Goal: Task Accomplishment & Management: Complete application form

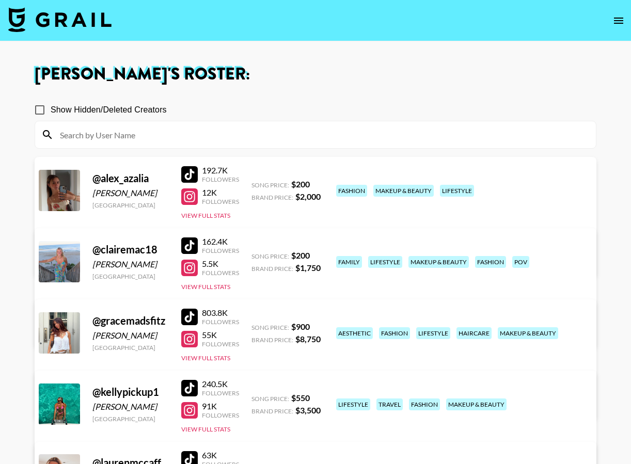
click at [89, 19] on img at bounding box center [59, 19] width 103 height 25
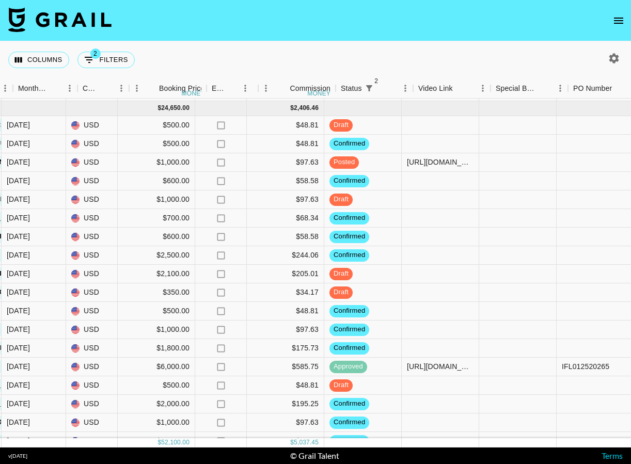
scroll to position [120, 721]
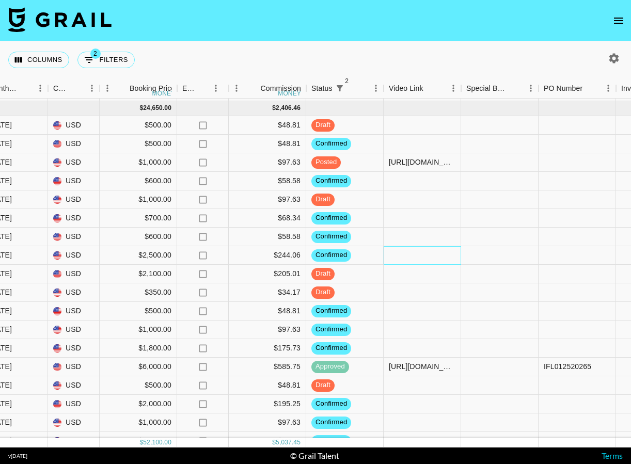
click at [410, 258] on div at bounding box center [422, 255] width 77 height 19
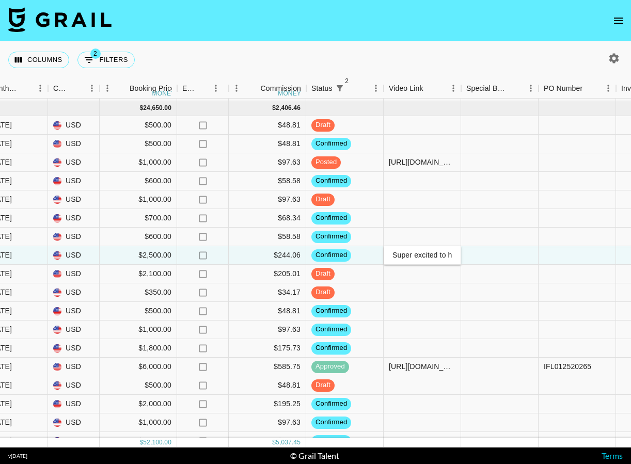
scroll to position [0, 384]
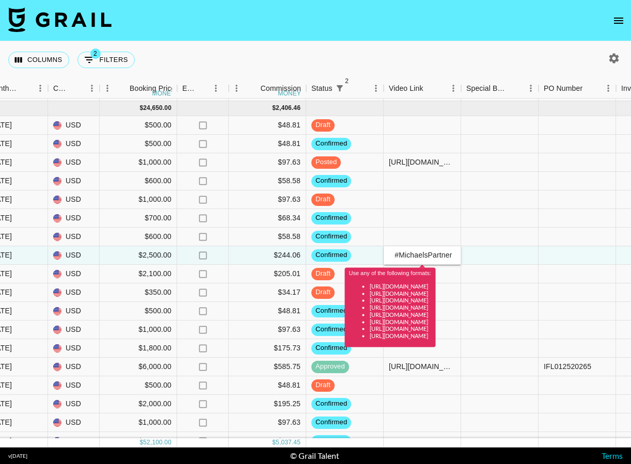
type input "Super excited to have the chance to bring bits of home with me to college this …"
click at [520, 265] on div at bounding box center [499, 274] width 77 height 19
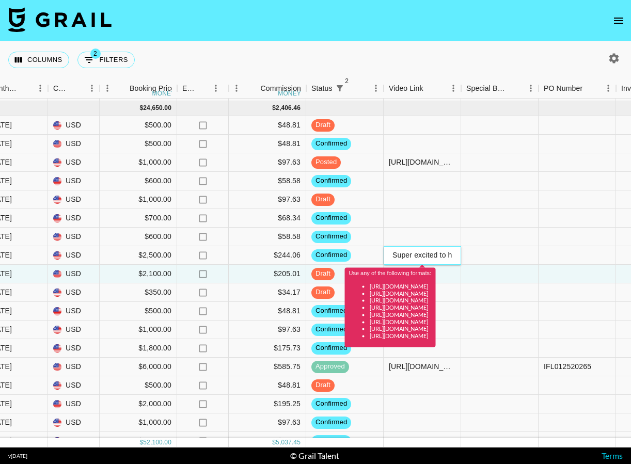
click at [445, 256] on input "Super excited to have the chance to bring bits of home with me to college this …" at bounding box center [422, 255] width 76 height 8
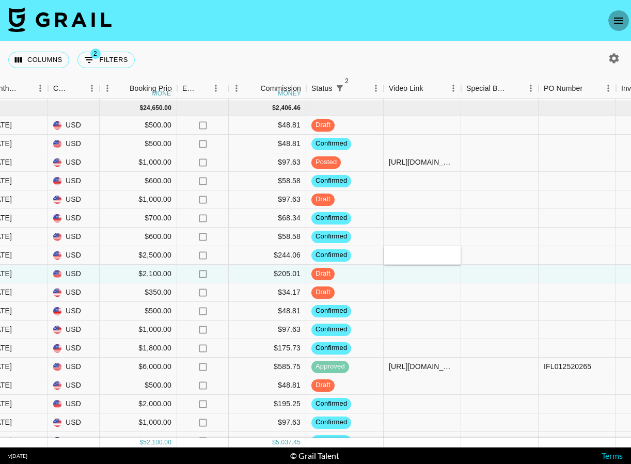
click at [611, 18] on button "open drawer" at bounding box center [618, 20] width 21 height 21
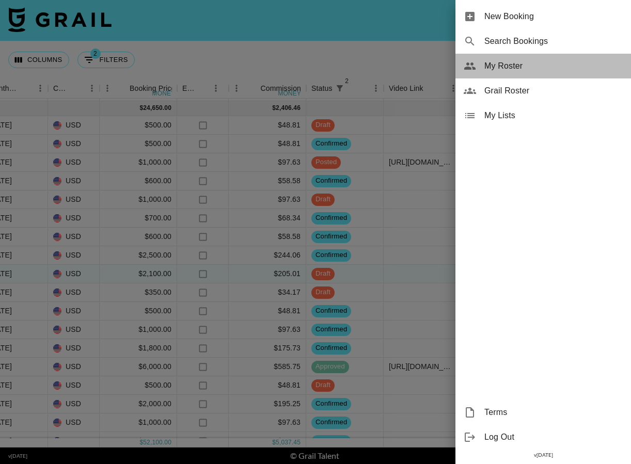
click at [570, 58] on div "My Roster" at bounding box center [544, 66] width 176 height 25
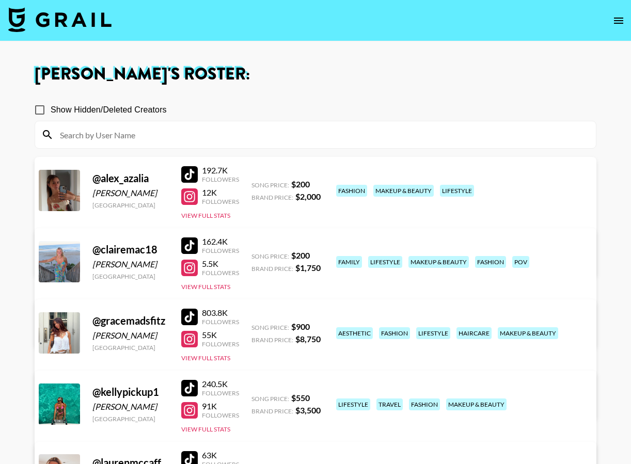
click at [193, 172] on div at bounding box center [189, 174] width 17 height 17
click at [56, 15] on img at bounding box center [59, 19] width 103 height 25
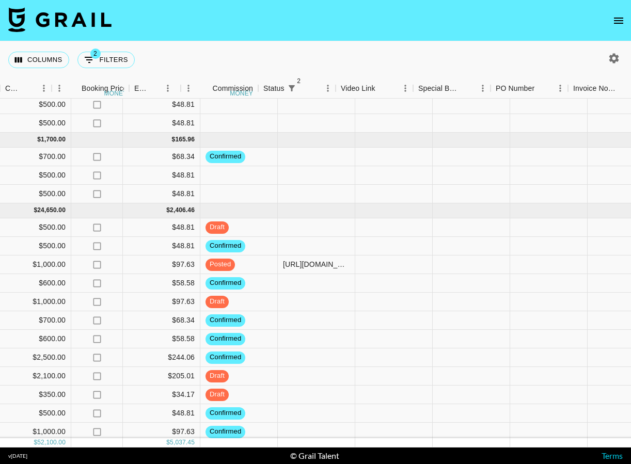
scroll to position [18, 836]
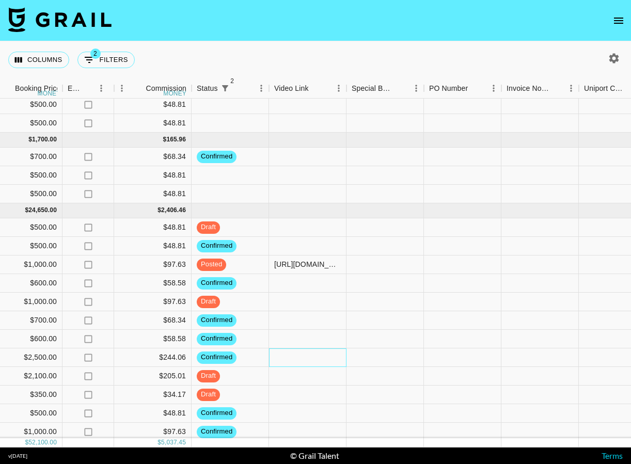
click at [332, 357] on div at bounding box center [307, 358] width 77 height 19
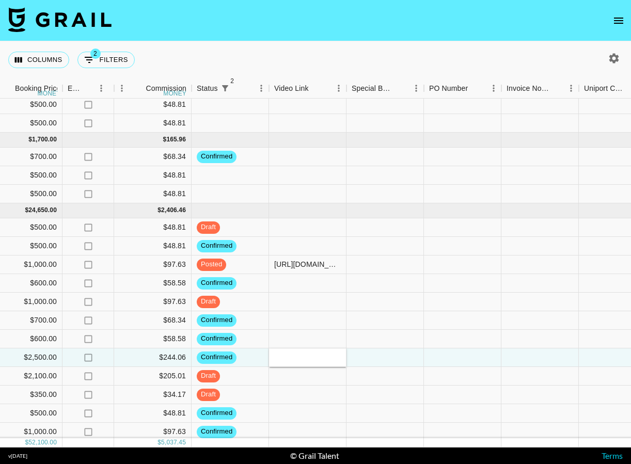
type input "[URL][DOMAIN_NAME]"
click at [382, 356] on div at bounding box center [385, 358] width 77 height 19
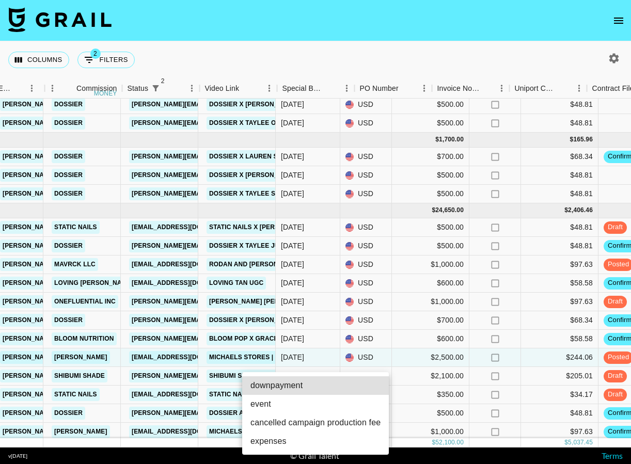
scroll to position [18, 905]
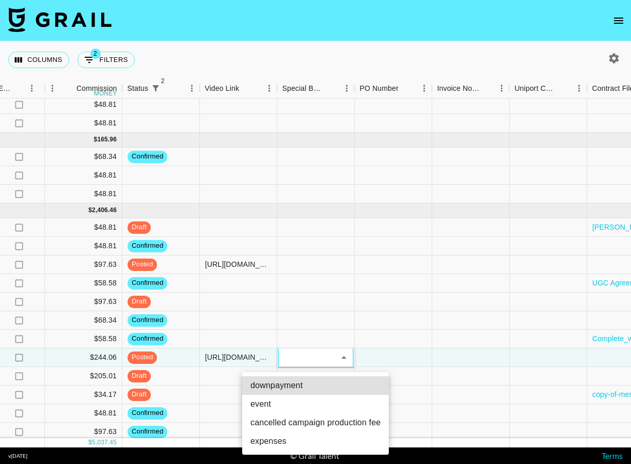
click at [505, 207] on div at bounding box center [315, 232] width 631 height 464
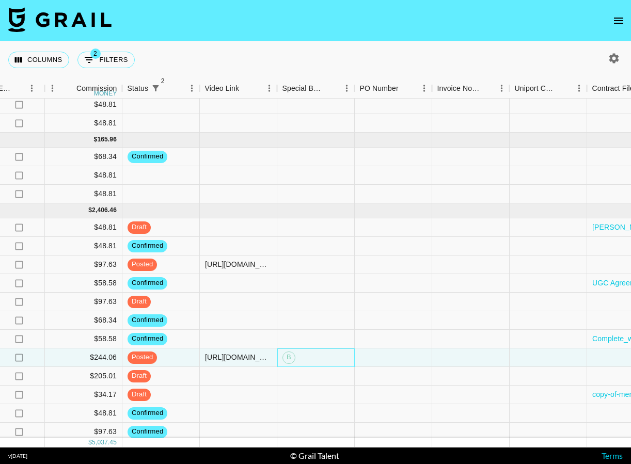
click at [325, 349] on div "B" at bounding box center [315, 358] width 77 height 19
click at [325, 359] on div "B" at bounding box center [315, 358] width 77 height 19
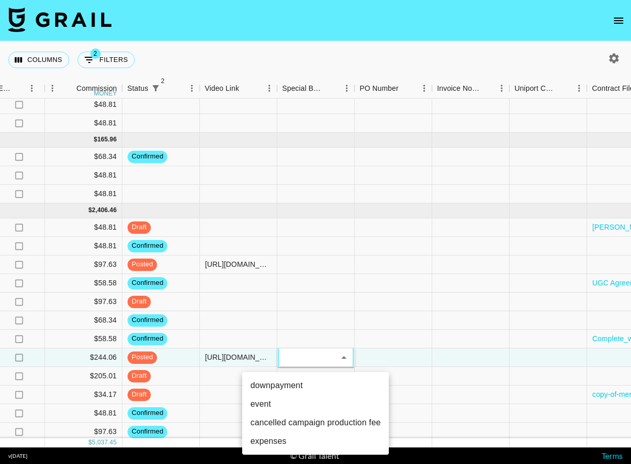
click at [355, 305] on div at bounding box center [315, 232] width 631 height 464
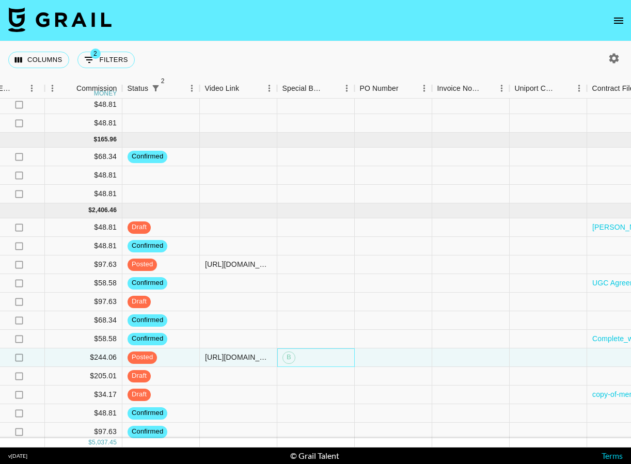
click at [316, 361] on div "B" at bounding box center [315, 358] width 77 height 19
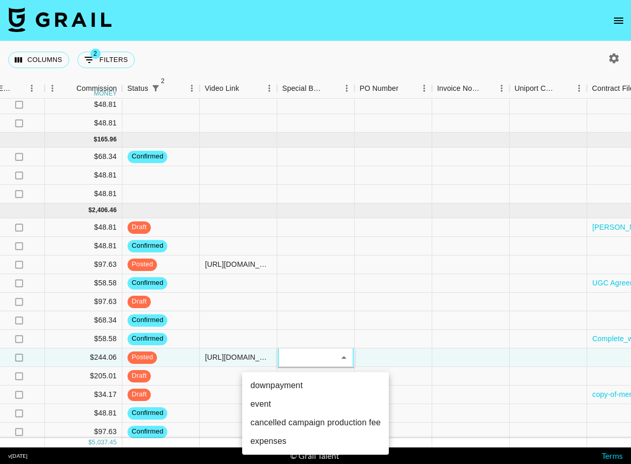
drag, startPoint x: 286, startPoint y: 358, endPoint x: 266, endPoint y: 358, distance: 19.6
click at [266, 358] on div at bounding box center [315, 232] width 631 height 464
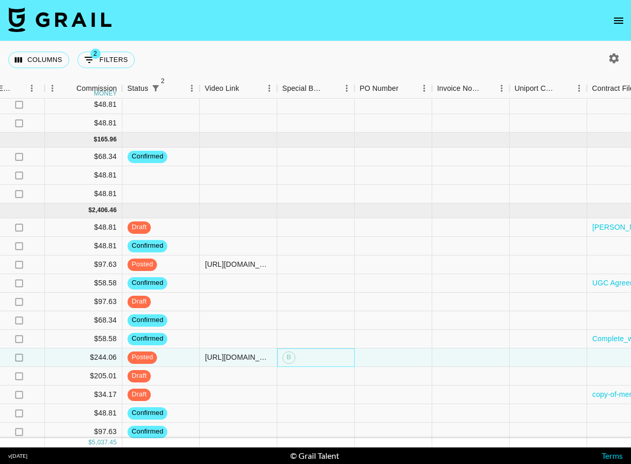
click at [289, 360] on span "B" at bounding box center [289, 358] width 12 height 10
click at [293, 359] on span "B" at bounding box center [289, 358] width 12 height 10
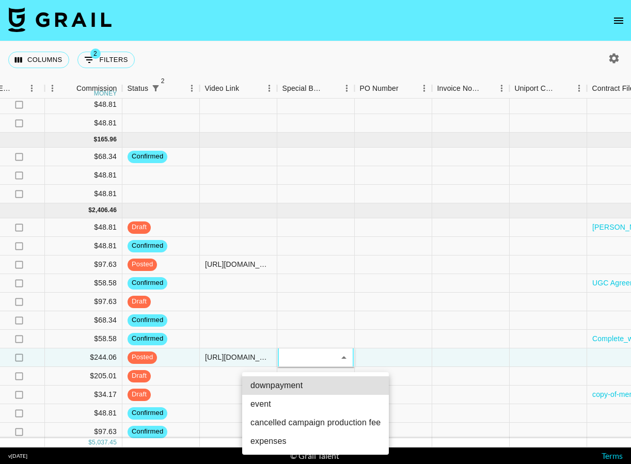
click at [373, 321] on div at bounding box center [315, 232] width 631 height 464
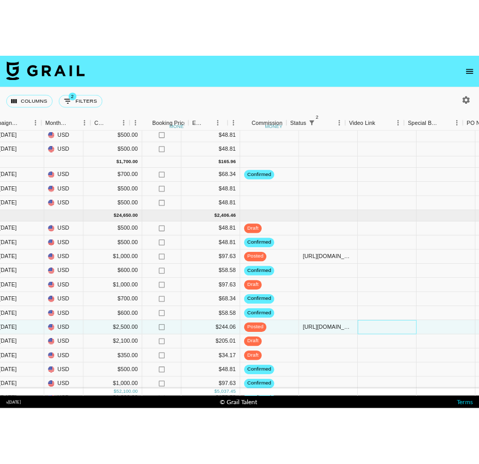
scroll to position [18, 650]
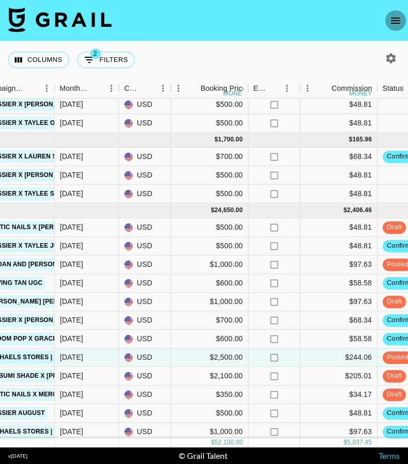
click at [398, 21] on icon "open drawer" at bounding box center [395, 21] width 9 height 6
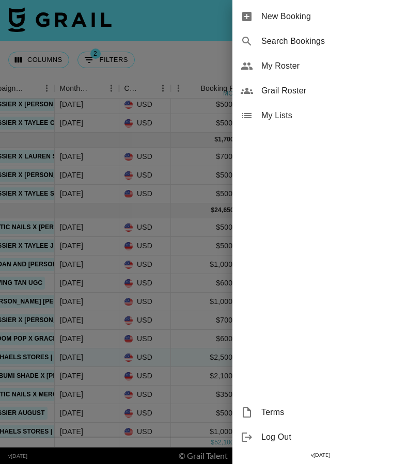
click at [339, 70] on span "My Roster" at bounding box center [330, 66] width 138 height 12
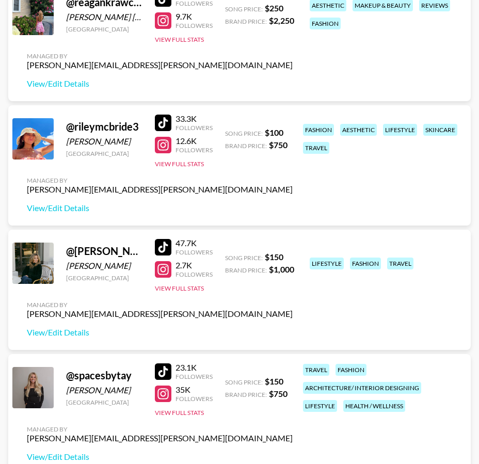
scroll to position [1065, 0]
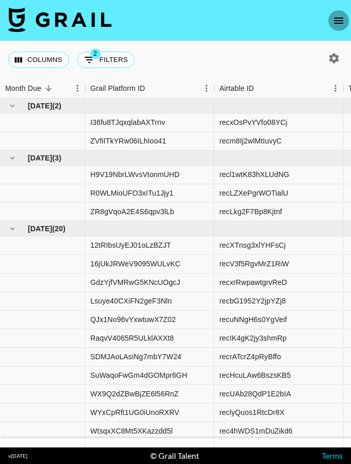
click at [342, 18] on icon "open drawer" at bounding box center [338, 21] width 9 height 6
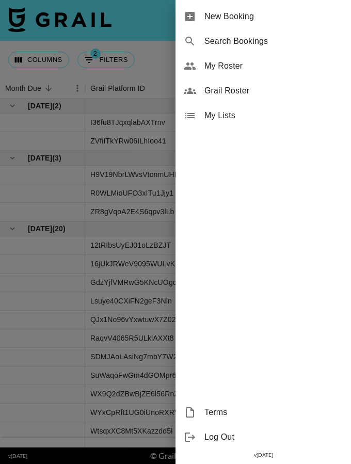
click at [272, 71] on span "My Roster" at bounding box center [274, 66] width 138 height 12
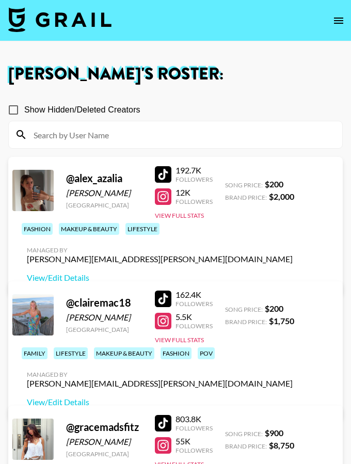
click at [163, 197] on div at bounding box center [163, 197] width 17 height 17
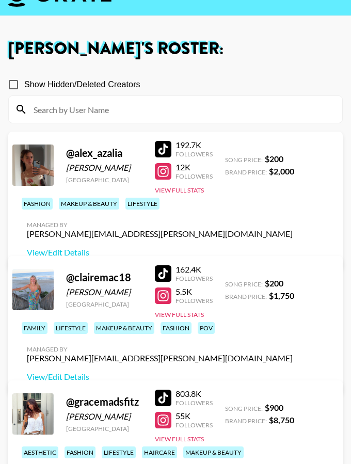
scroll to position [43, 0]
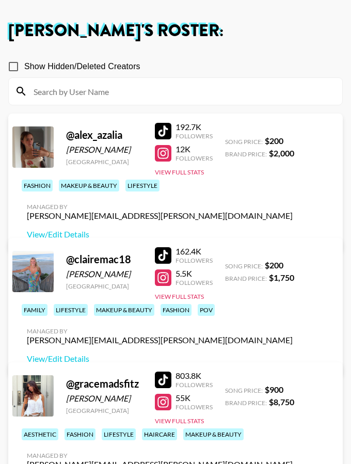
click at [164, 274] on div at bounding box center [163, 278] width 17 height 17
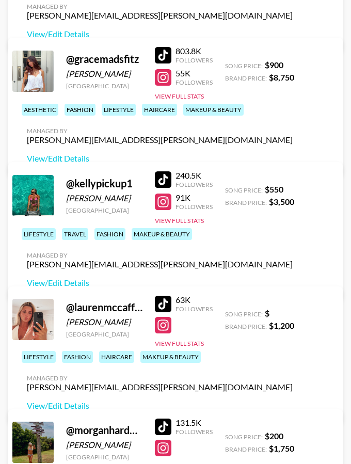
scroll to position [380, 0]
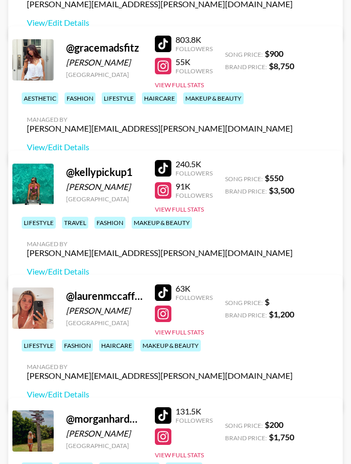
click at [166, 312] on div at bounding box center [163, 314] width 17 height 17
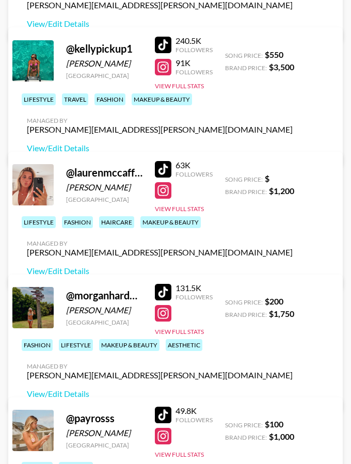
scroll to position [510, 0]
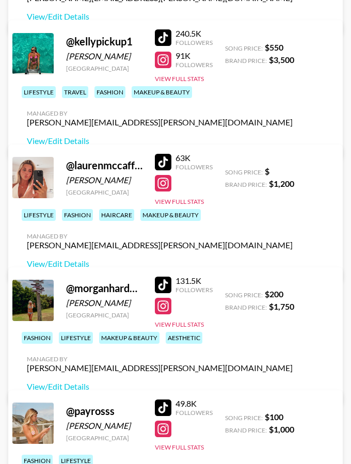
click at [162, 305] on div at bounding box center [163, 306] width 17 height 17
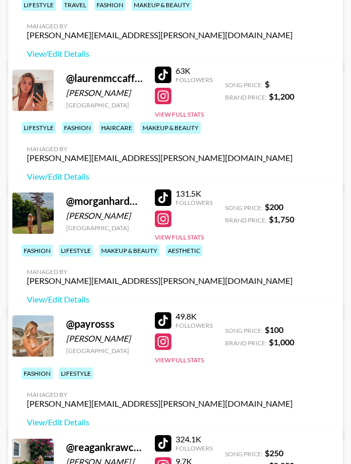
scroll to position [610, 0]
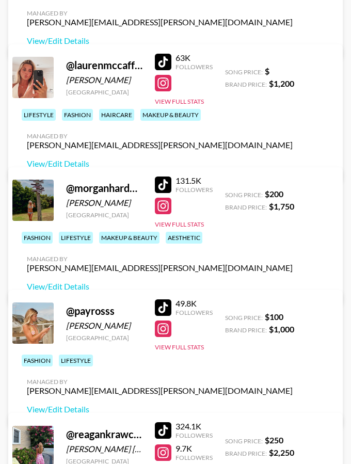
click at [164, 332] on div at bounding box center [163, 329] width 17 height 17
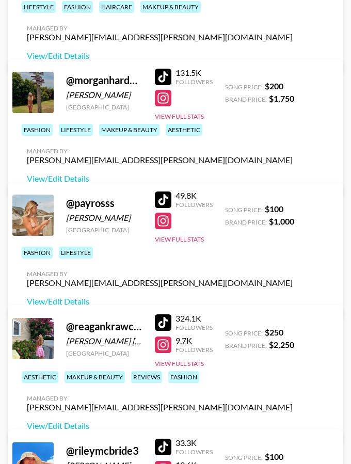
scroll to position [727, 0]
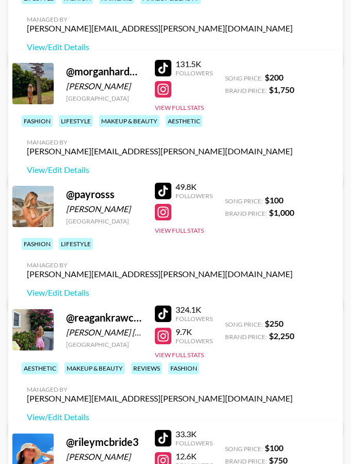
click at [167, 336] on div at bounding box center [163, 336] width 17 height 17
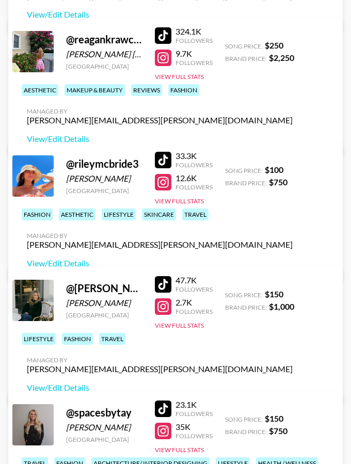
scroll to position [1009, 0]
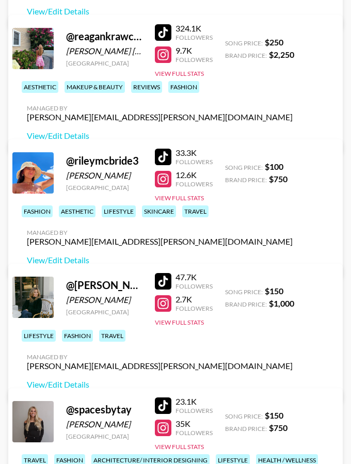
click at [159, 305] on div at bounding box center [163, 303] width 17 height 17
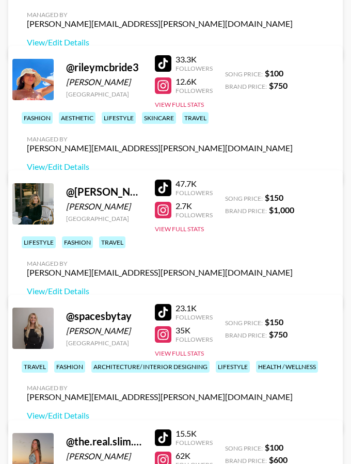
scroll to position [1105, 0]
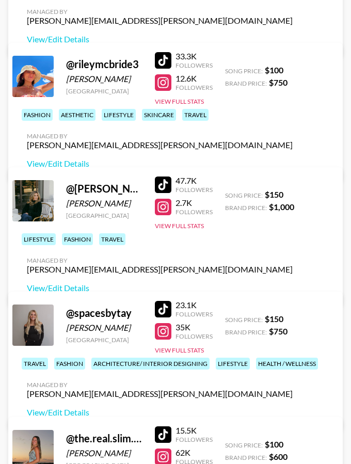
click at [168, 334] on div at bounding box center [163, 331] width 17 height 17
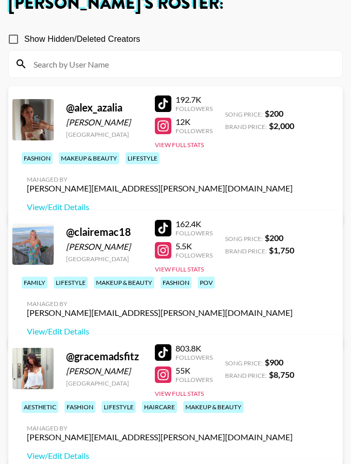
scroll to position [0, 0]
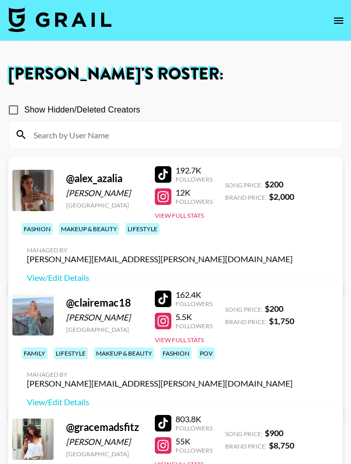
click at [166, 175] on div at bounding box center [163, 174] width 17 height 17
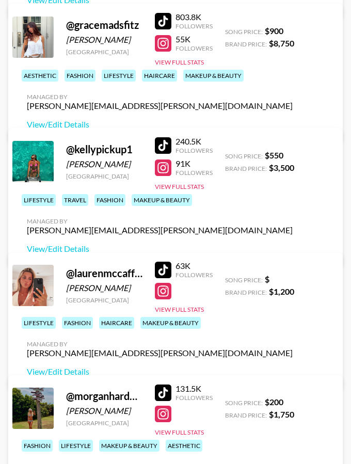
scroll to position [404, 0]
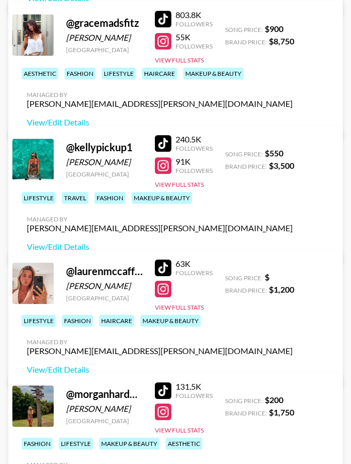
click at [167, 148] on div at bounding box center [163, 143] width 17 height 17
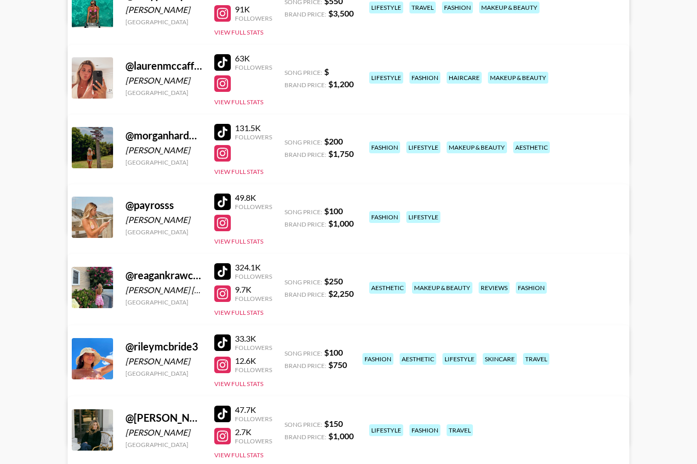
scroll to position [410, 0]
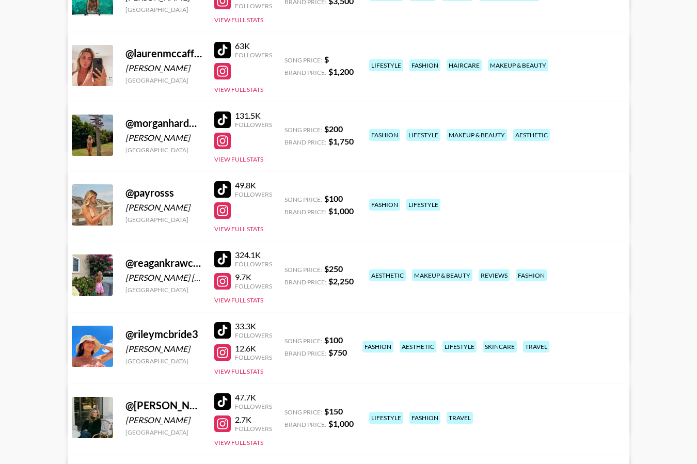
click at [223, 258] on div at bounding box center [222, 259] width 17 height 17
